Goal: Task Accomplishment & Management: Use online tool/utility

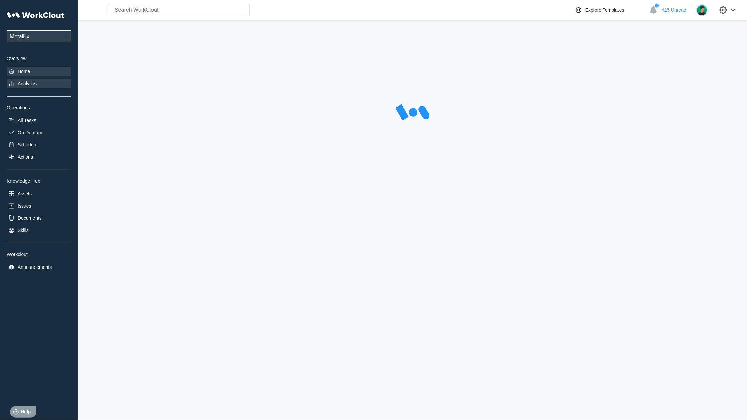
click at [14, 73] on icon at bounding box center [11, 71] width 7 height 7
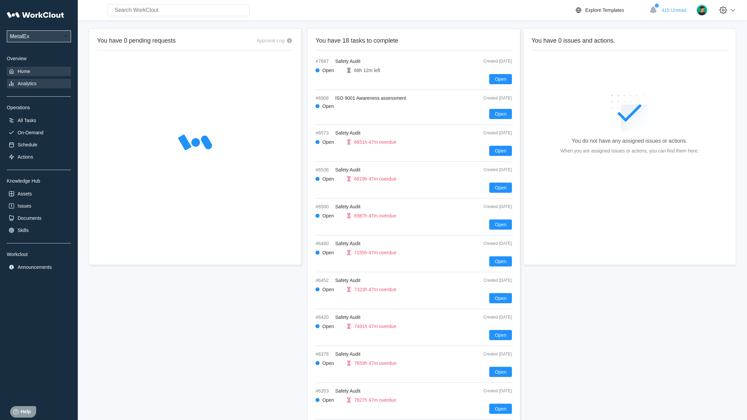
click at [22, 83] on div "Analytics" at bounding box center [27, 83] width 19 height 5
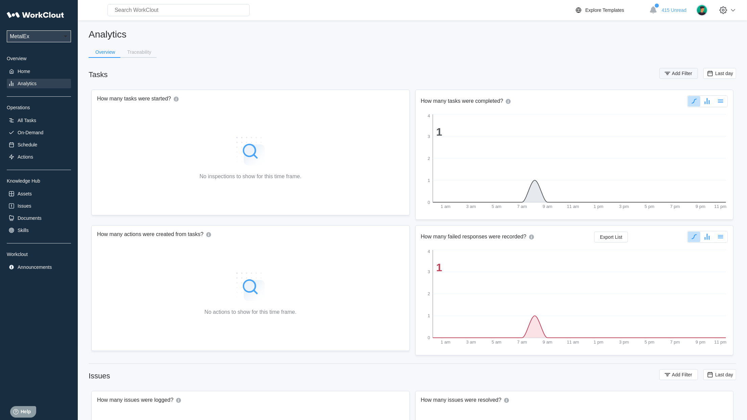
click at [675, 73] on span "Add Filter" at bounding box center [682, 73] width 20 height 5
click at [520, 99] on div "Assignee" at bounding box center [497, 99] width 63 height 9
click at [495, 126] on div "Tag" at bounding box center [501, 124] width 65 height 5
click at [607, 108] on div "option Tag, selected. 0 results available. Select is focused ,type to refine li…" at bounding box center [579, 108] width 228 height 28
click at [607, 103] on div "Tag" at bounding box center [616, 99] width 136 height 9
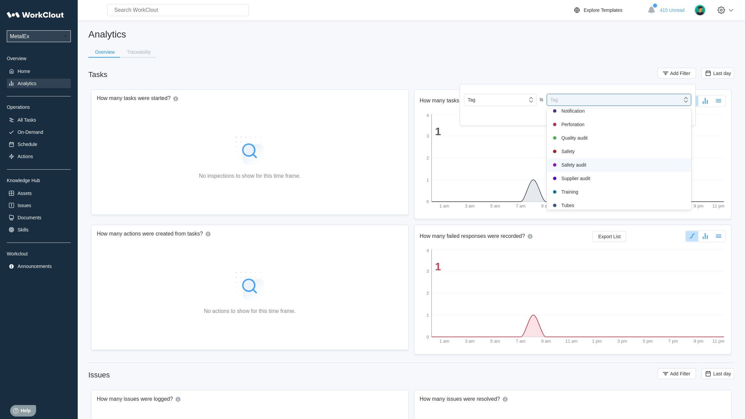
scroll to position [139, 0]
click at [582, 170] on div "Safety audit" at bounding box center [620, 166] width 137 height 8
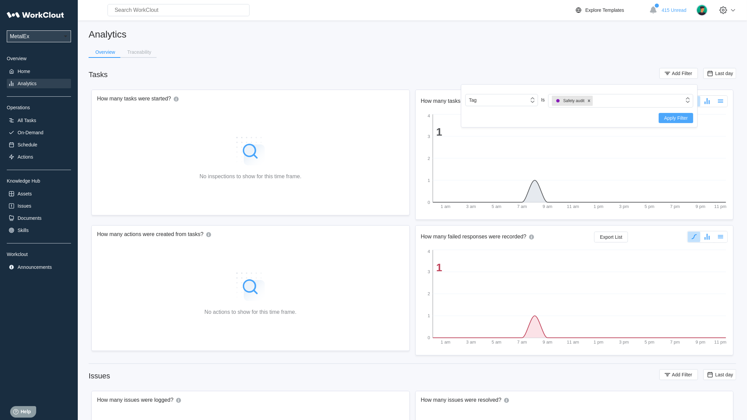
click at [667, 116] on span "Apply Filter" at bounding box center [676, 118] width 24 height 5
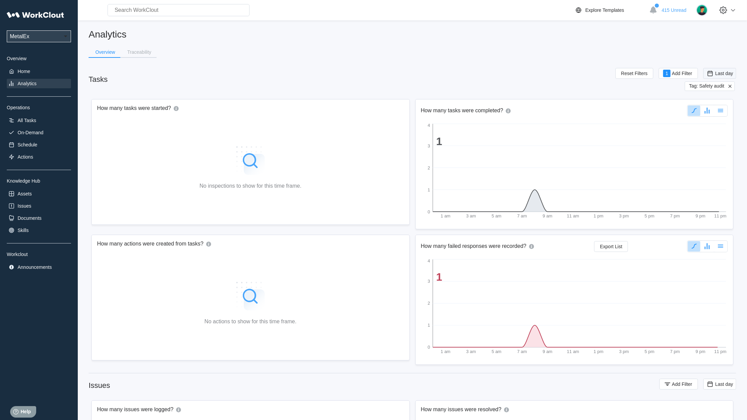
click at [714, 76] on div "Last day" at bounding box center [719, 73] width 27 height 7
click at [715, 141] on div "Custom" at bounding box center [709, 140] width 16 height 5
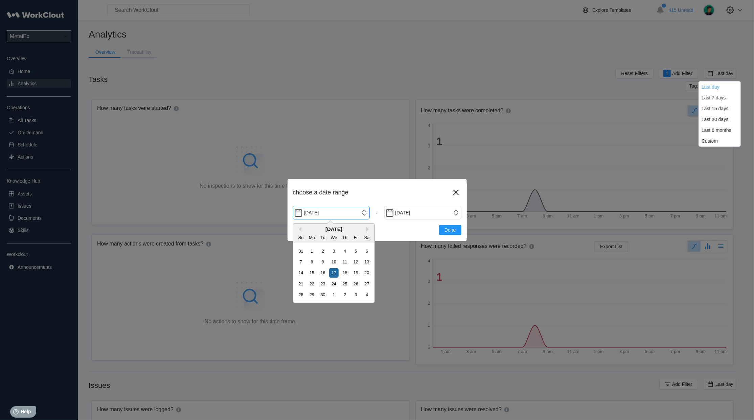
click at [362, 213] on input "[DATE]" at bounding box center [331, 213] width 77 height 14
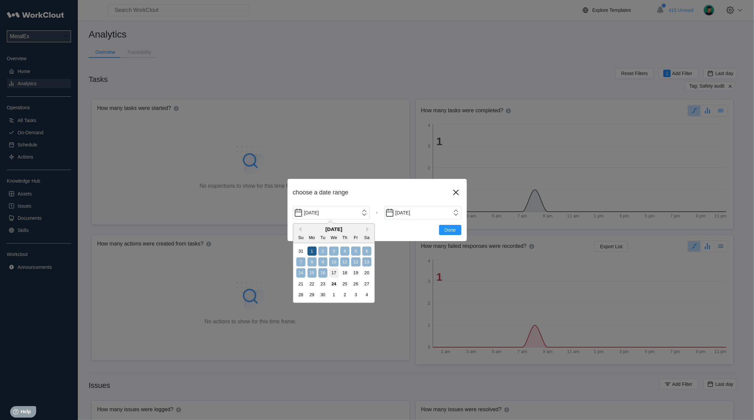
click at [314, 248] on div "1" at bounding box center [311, 250] width 9 height 9
type input "[DATE]"
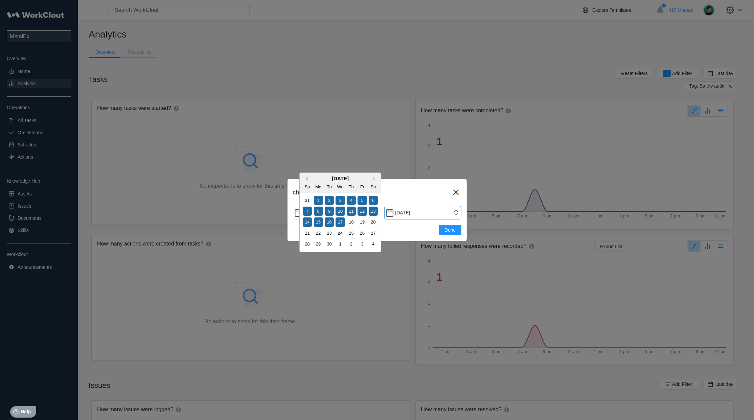
click at [452, 210] on input "[DATE]" at bounding box center [422, 213] width 77 height 14
click at [342, 233] on div "24" at bounding box center [339, 233] width 9 height 9
type input "[DATE]"
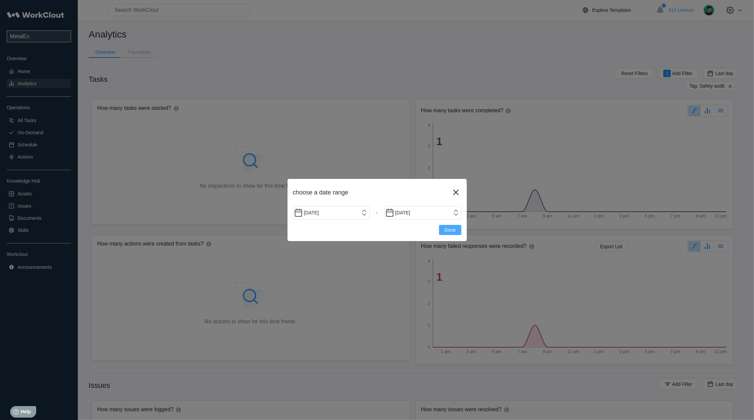
click at [451, 232] on span "Done" at bounding box center [449, 230] width 11 height 5
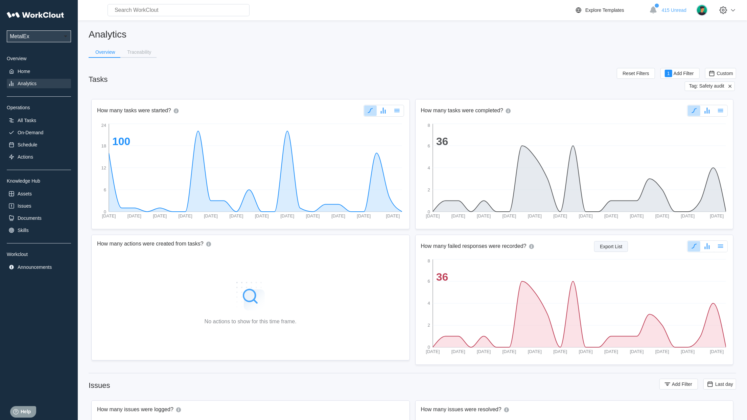
click at [607, 249] on button "Export List" at bounding box center [611, 246] width 34 height 11
